Goal: Information Seeking & Learning: Learn about a topic

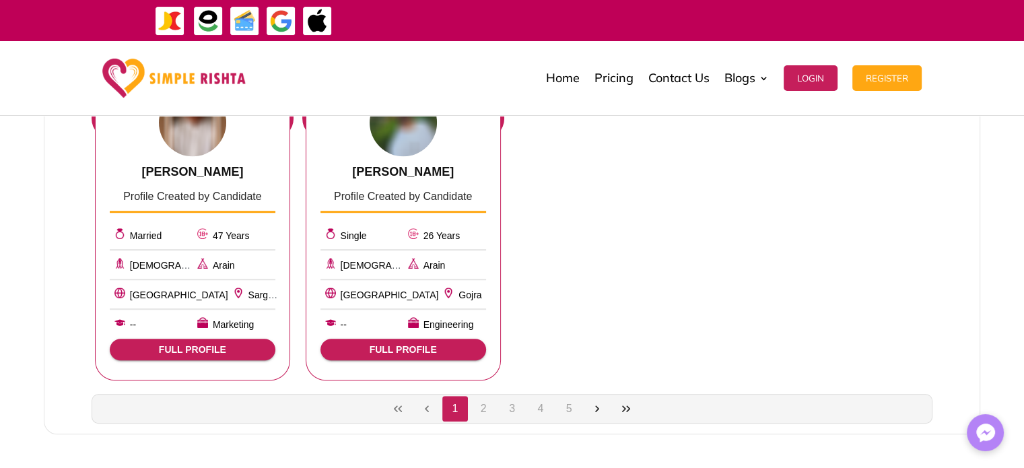
scroll to position [787, 0]
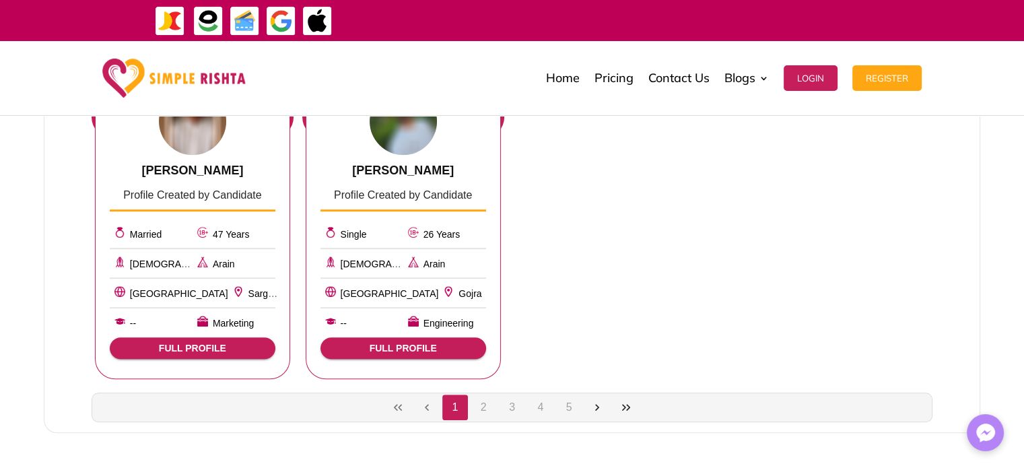
click at [484, 406] on button "2" at bounding box center [484, 408] width 26 height 26
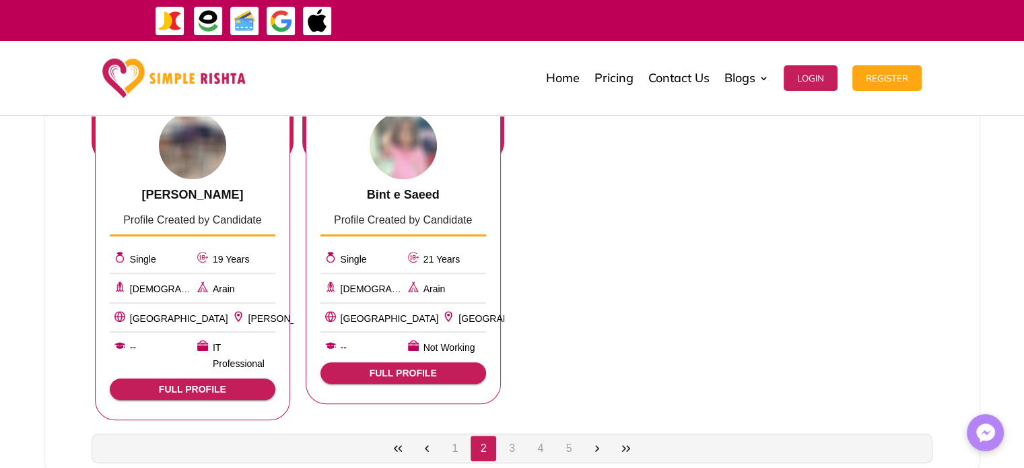
scroll to position [778, 0]
click at [430, 377] on button "FULL PROFILE" at bounding box center [404, 373] width 166 height 22
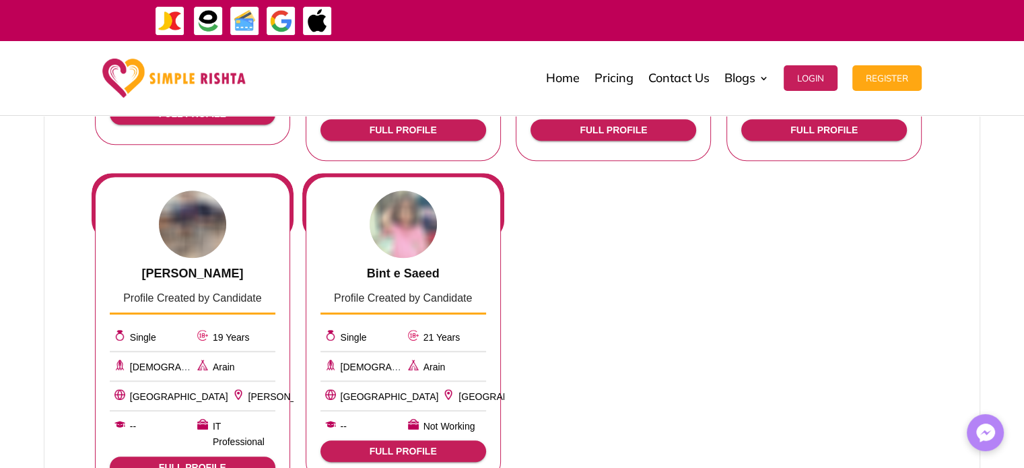
scroll to position [753, 0]
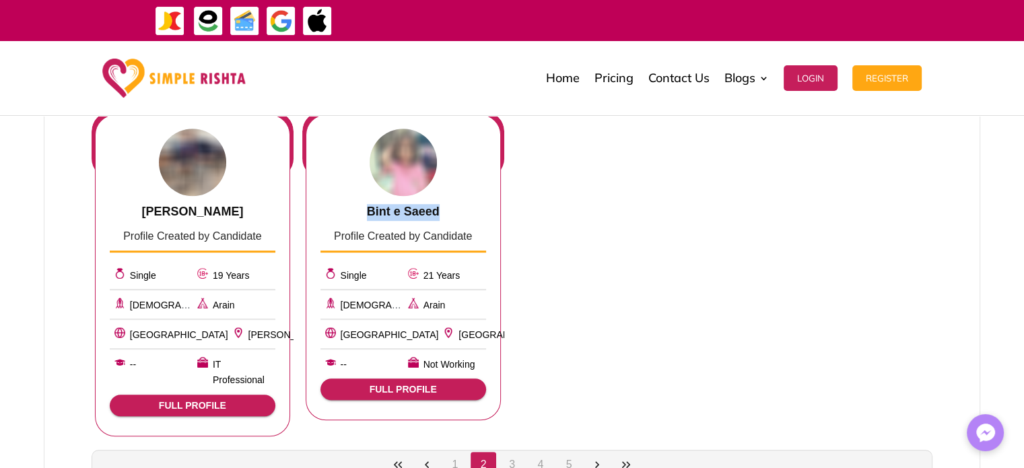
drag, startPoint x: 451, startPoint y: 207, endPoint x: 368, endPoint y: 210, distance: 82.9
click at [368, 210] on div "Bint e Saeed" at bounding box center [404, 212] width 166 height 17
copy span "Bint e Saeed"
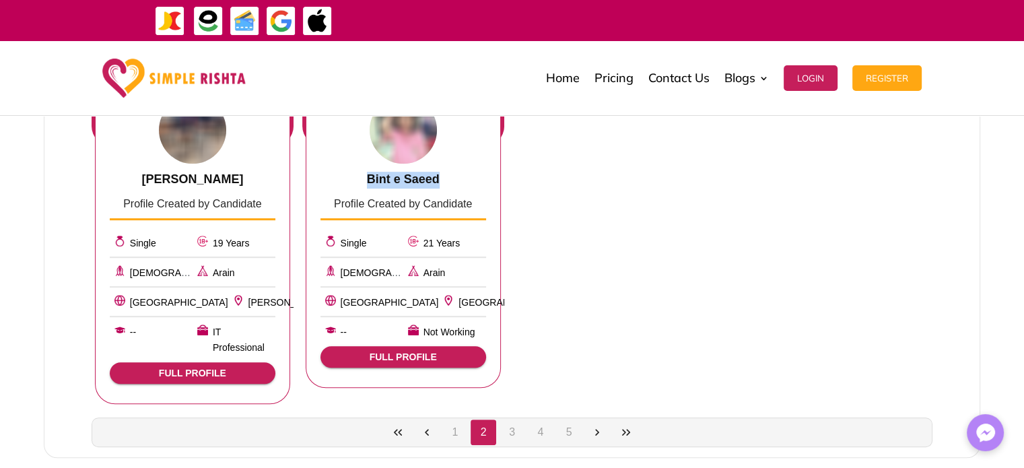
click at [515, 420] on button "3" at bounding box center [513, 433] width 26 height 26
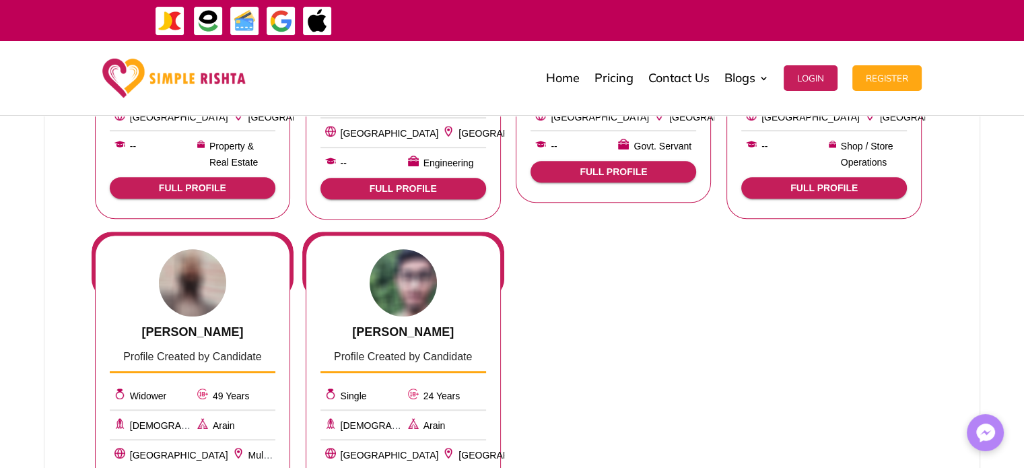
scroll to position [827, 0]
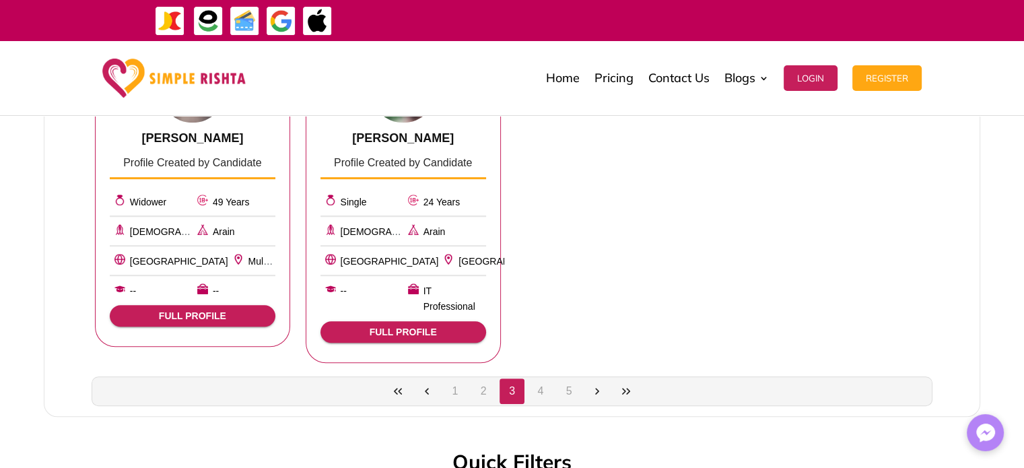
click at [541, 378] on button "4" at bounding box center [541, 391] width 26 height 26
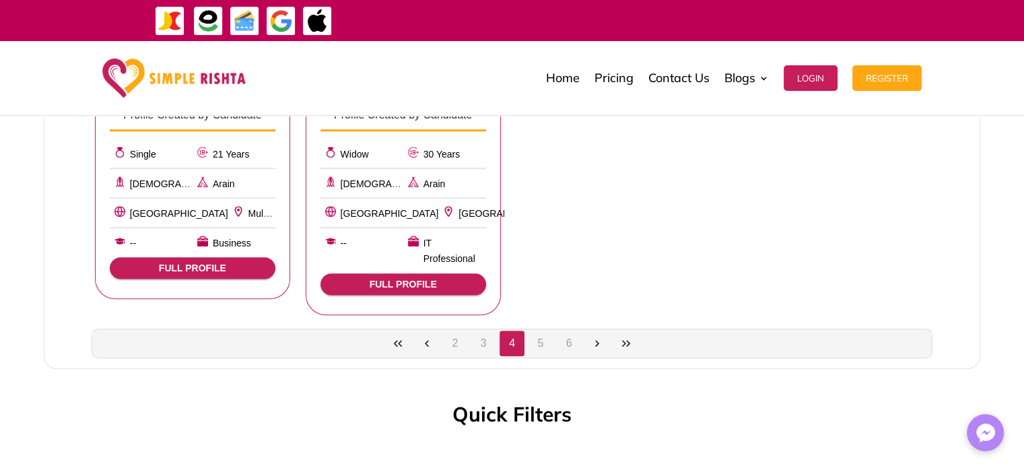
scroll to position [877, 0]
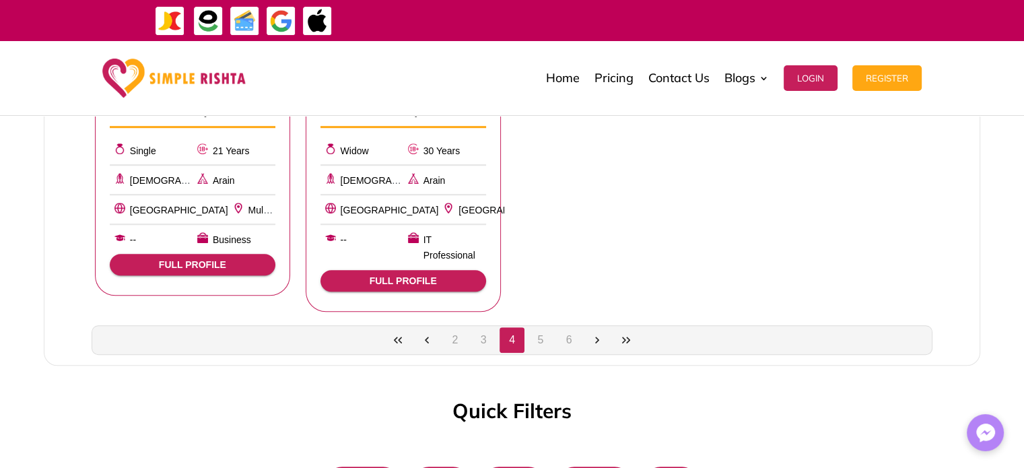
click at [537, 327] on button "5" at bounding box center [541, 340] width 26 height 26
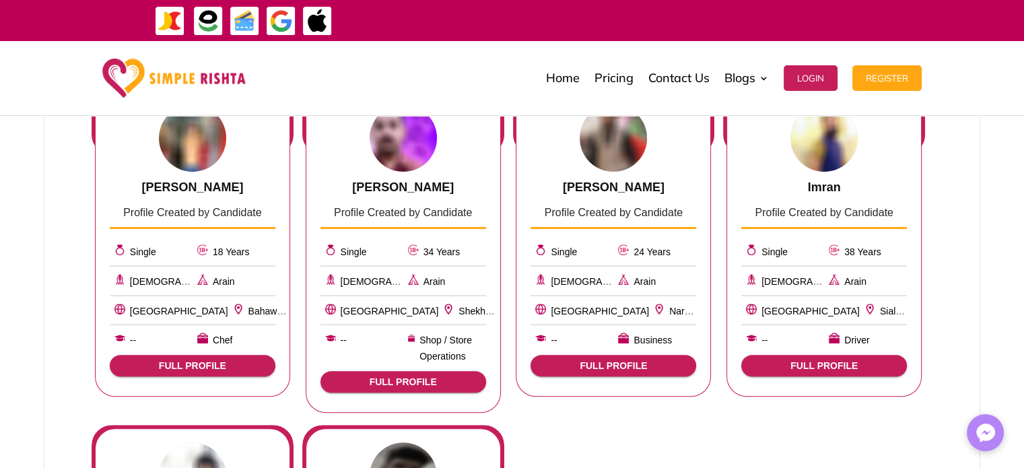
scroll to position [428, 0]
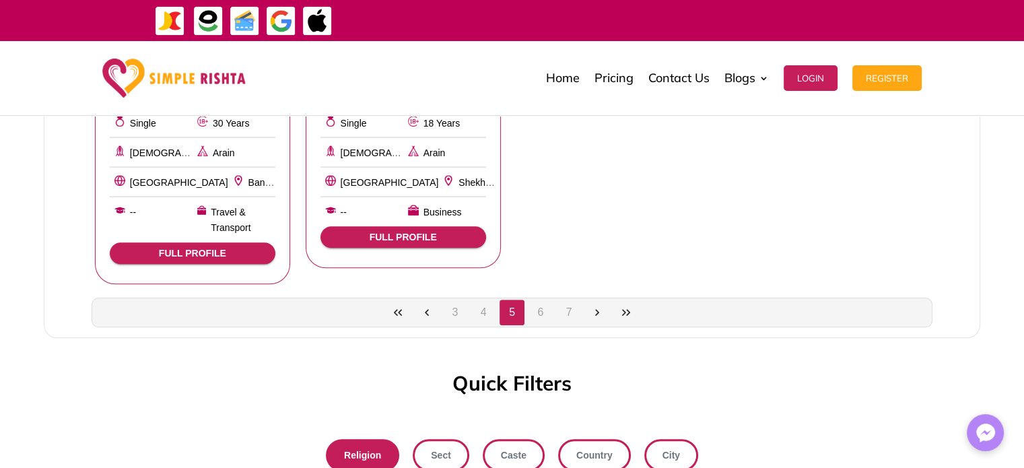
click at [541, 304] on button "6" at bounding box center [541, 313] width 26 height 26
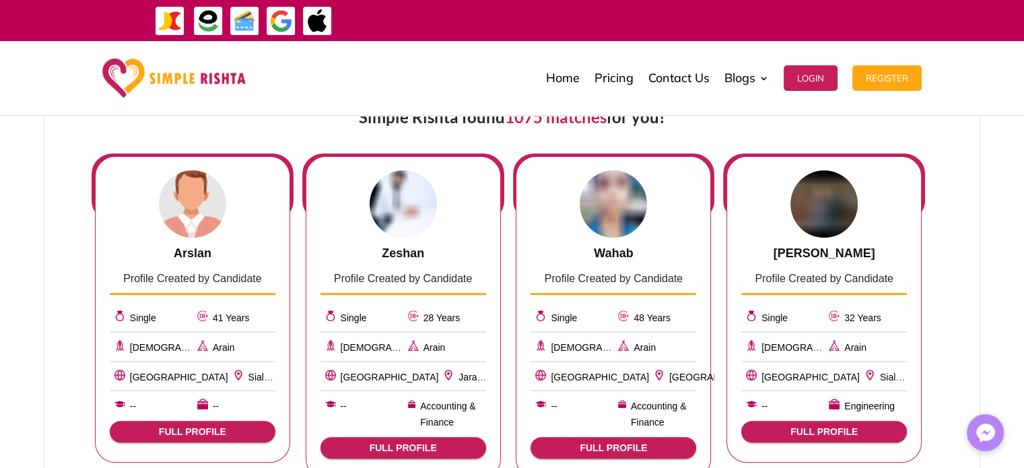
scroll to position [372, 0]
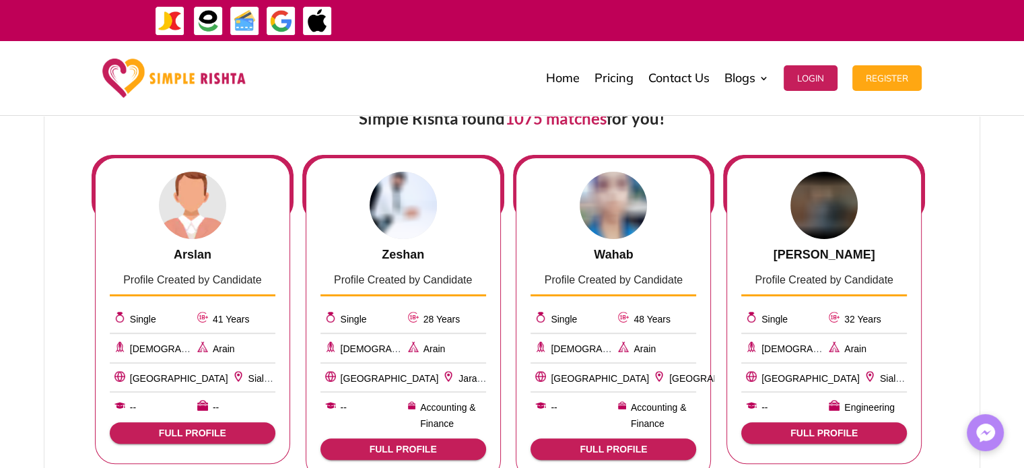
click at [175, 77] on img at bounding box center [173, 79] width 143 height 40
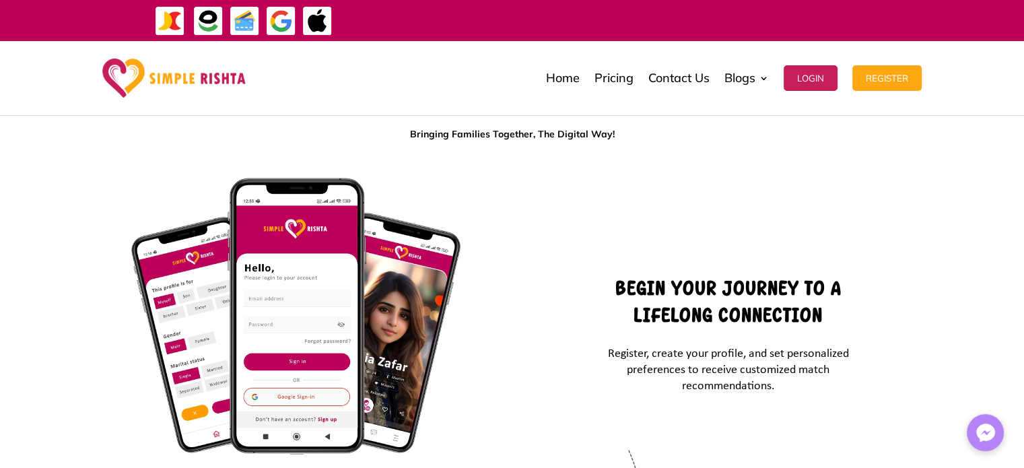
scroll to position [2229, 0]
